Goal: Check status: Check status

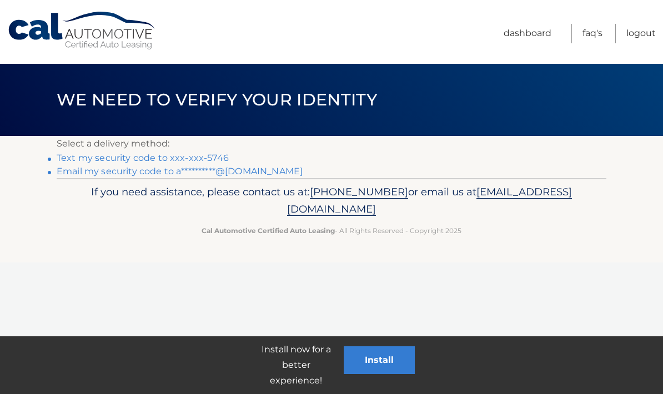
click at [204, 153] on link "Text my security code to xxx-xxx-5746" at bounding box center [143, 158] width 172 height 11
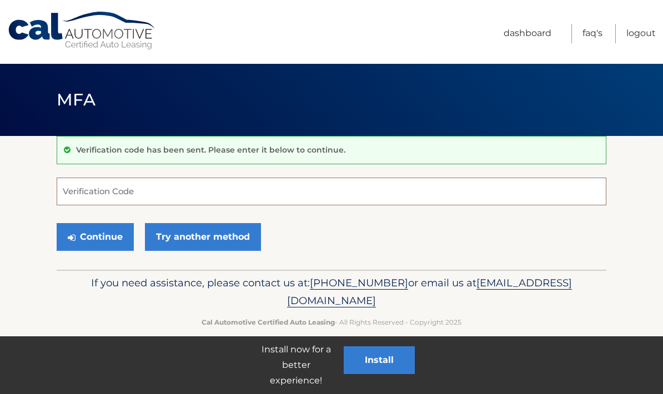
click at [102, 187] on input "Verification Code" at bounding box center [332, 192] width 550 height 28
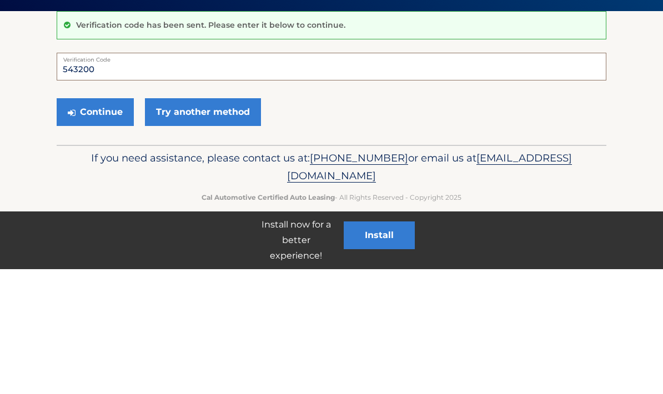
type input "543200"
click at [87, 223] on button "Continue" at bounding box center [95, 237] width 77 height 28
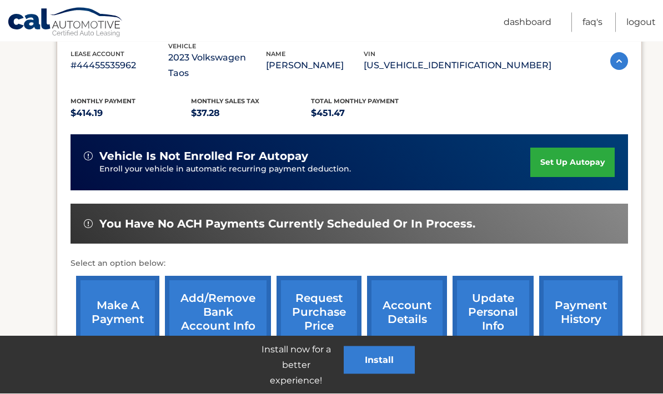
scroll to position [232, 0]
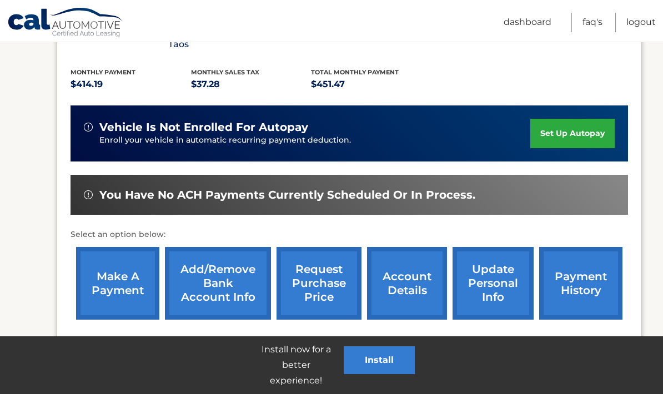
click at [408, 280] on link "account details" at bounding box center [407, 283] width 80 height 73
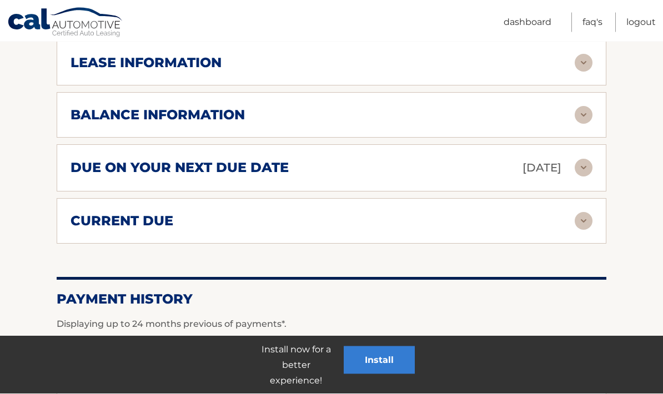
scroll to position [661, 0]
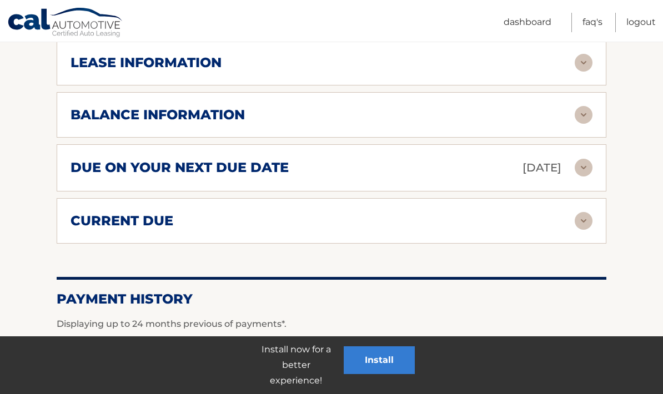
click at [588, 212] on img at bounding box center [584, 221] width 18 height 18
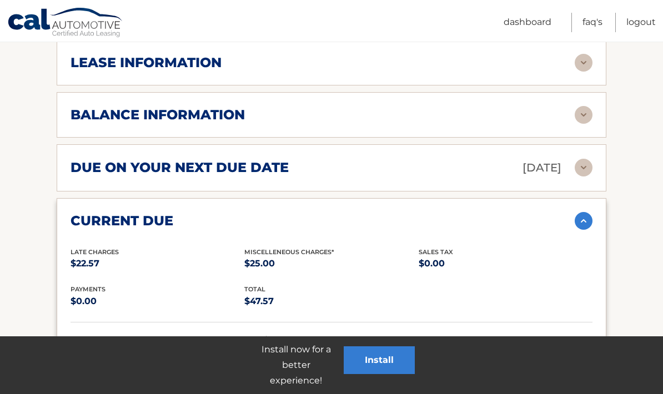
click at [583, 159] on img at bounding box center [584, 168] width 18 height 18
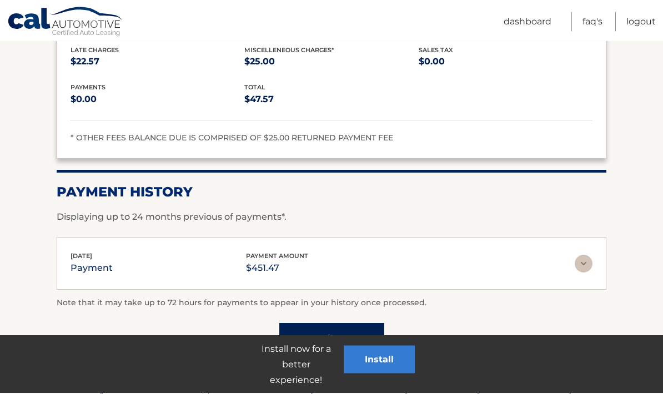
scroll to position [984, 0]
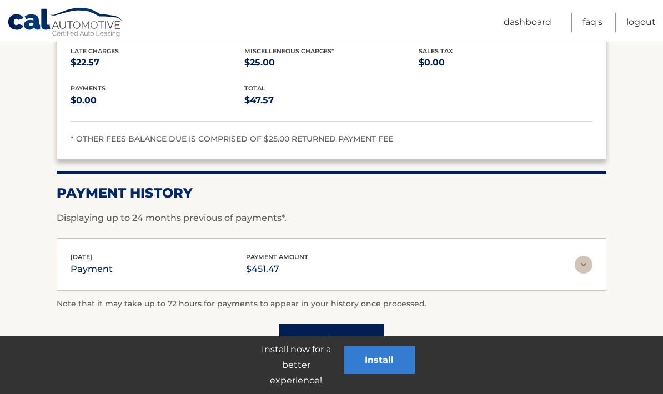
click at [369, 329] on link "Load More" at bounding box center [331, 339] width 105 height 30
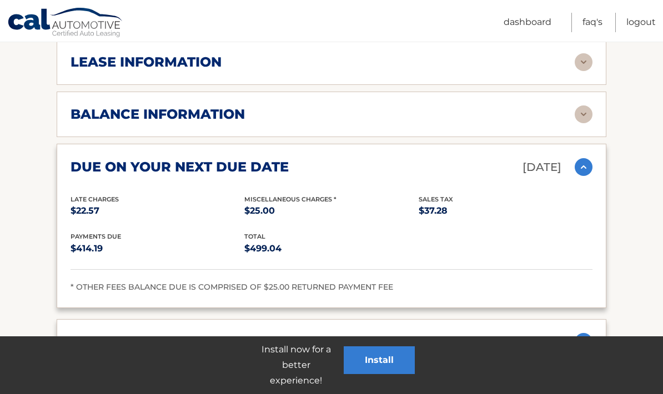
scroll to position [660, 0]
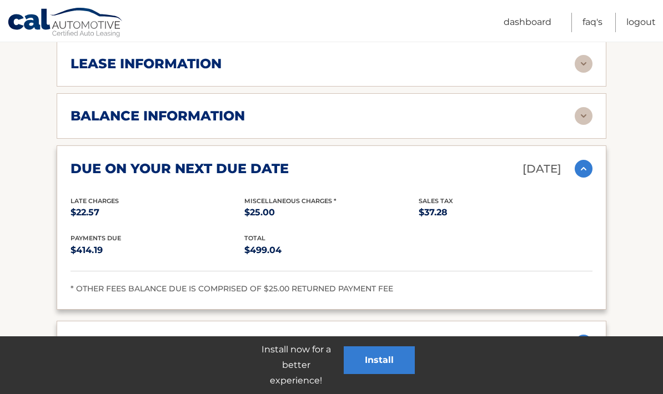
click at [584, 107] on img at bounding box center [584, 116] width 18 height 18
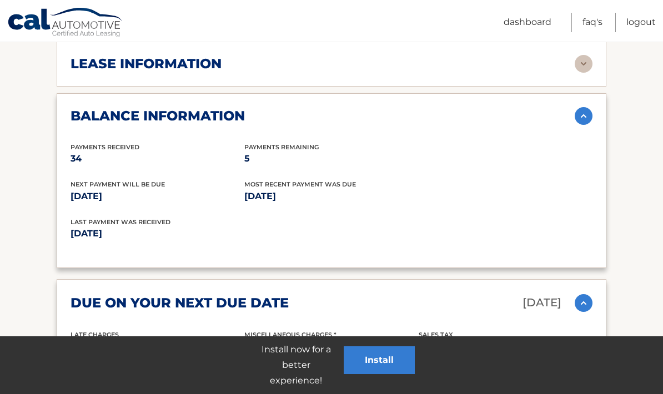
click at [584, 107] on img at bounding box center [584, 116] width 18 height 18
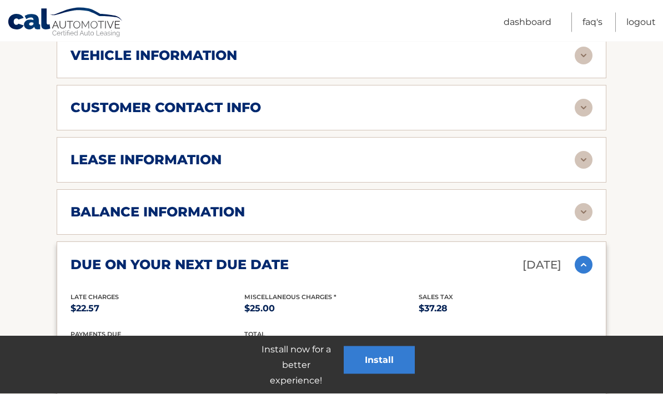
click at [579, 152] on img at bounding box center [584, 161] width 18 height 18
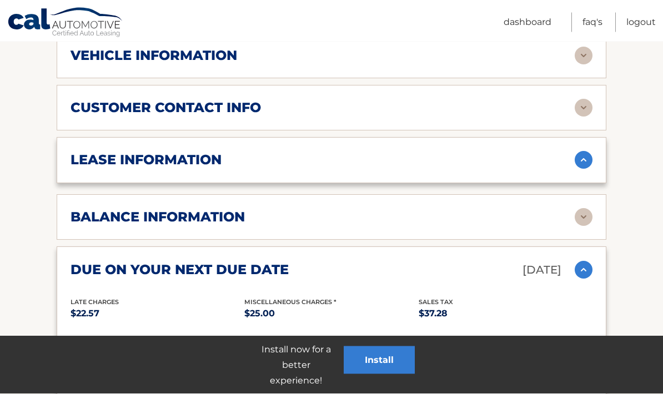
scroll to position [564, 0]
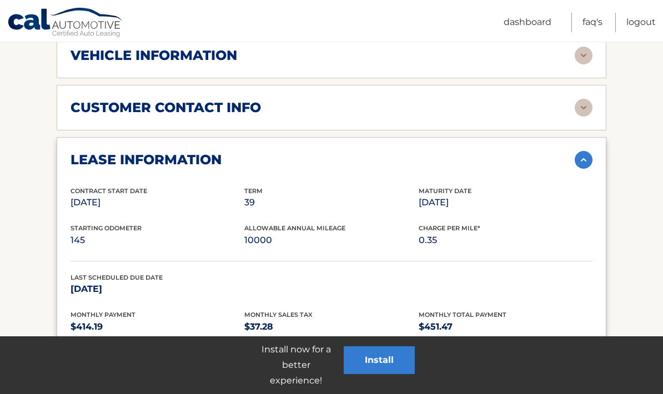
click at [588, 159] on div "lease information Contract Start Date Oct 27, 2022 Term 39 Maturity Date Jan 27…" at bounding box center [332, 261] width 550 height 249
click at [575, 151] on img at bounding box center [584, 160] width 18 height 18
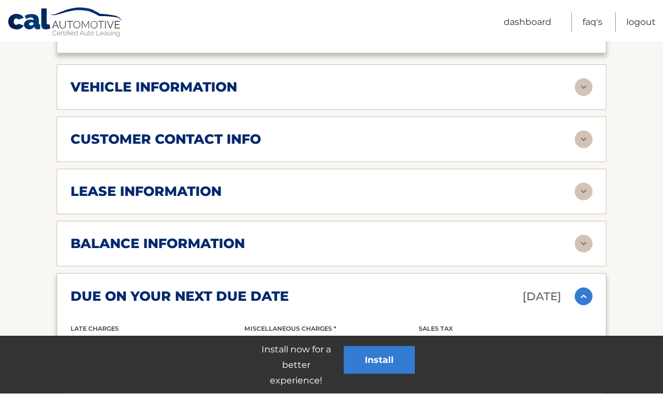
scroll to position [528, 0]
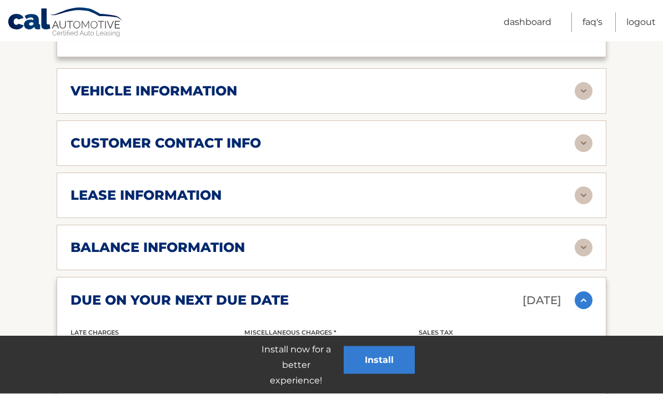
click at [580, 135] on img at bounding box center [584, 144] width 18 height 18
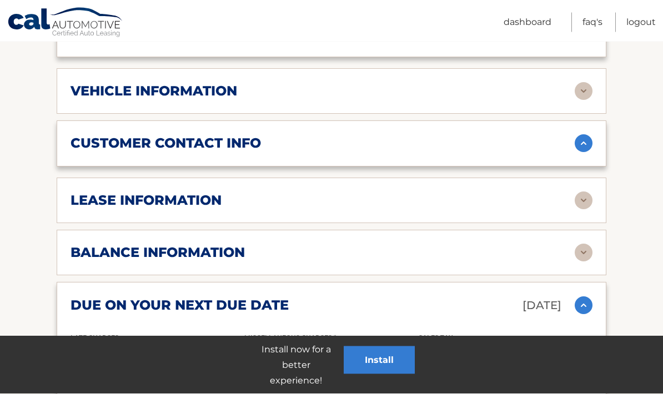
scroll to position [529, 0]
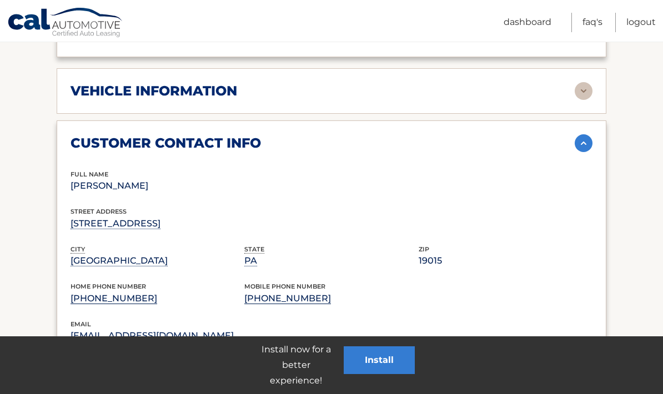
click at [581, 134] on img at bounding box center [584, 143] width 18 height 18
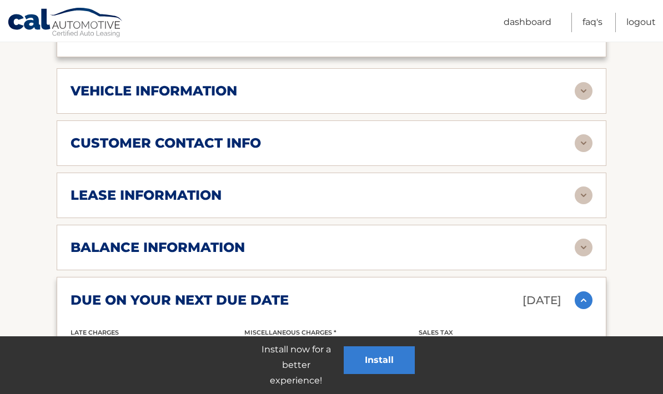
click at [585, 82] on img at bounding box center [584, 91] width 18 height 18
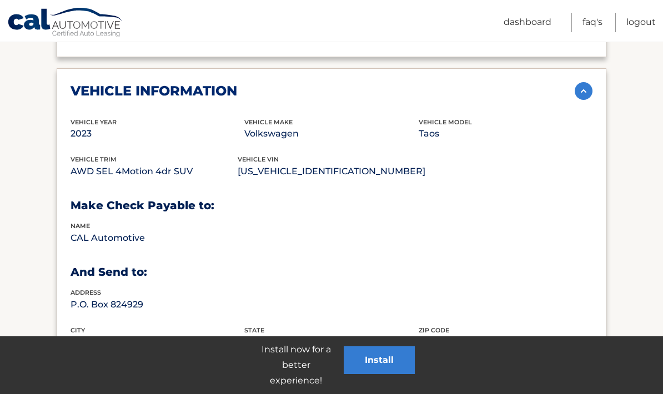
click at [580, 82] on img at bounding box center [584, 91] width 18 height 18
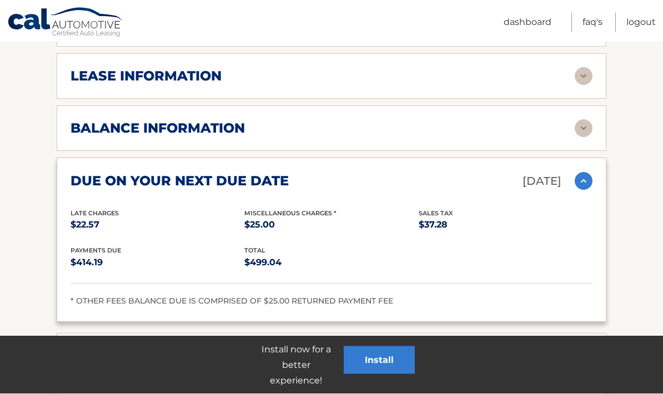
scroll to position [650, 0]
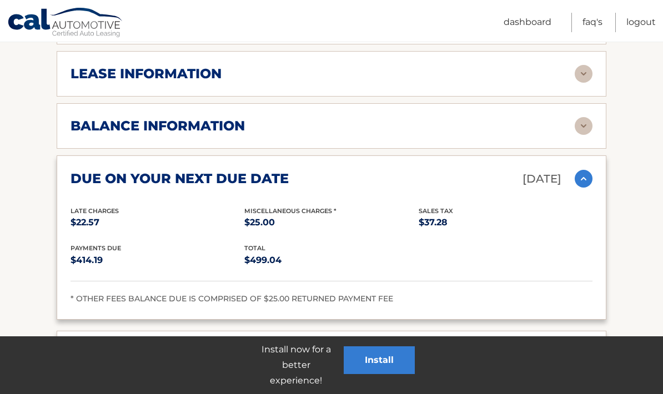
click at [589, 117] on img at bounding box center [584, 126] width 18 height 18
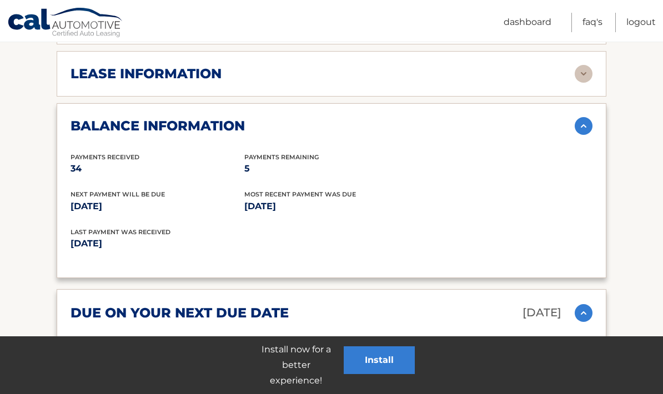
click at [588, 117] on img at bounding box center [584, 126] width 18 height 18
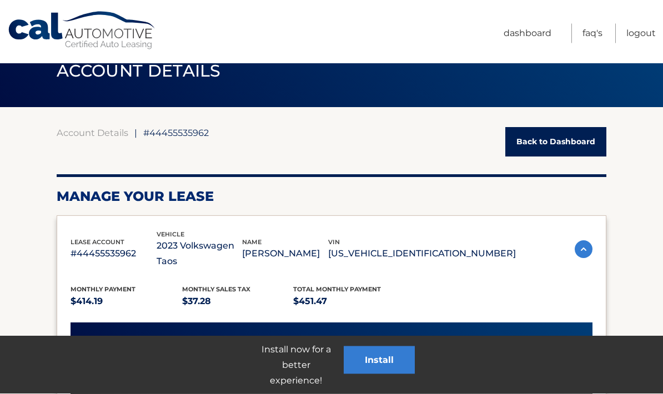
scroll to position [0, 0]
